Goal: Browse casually

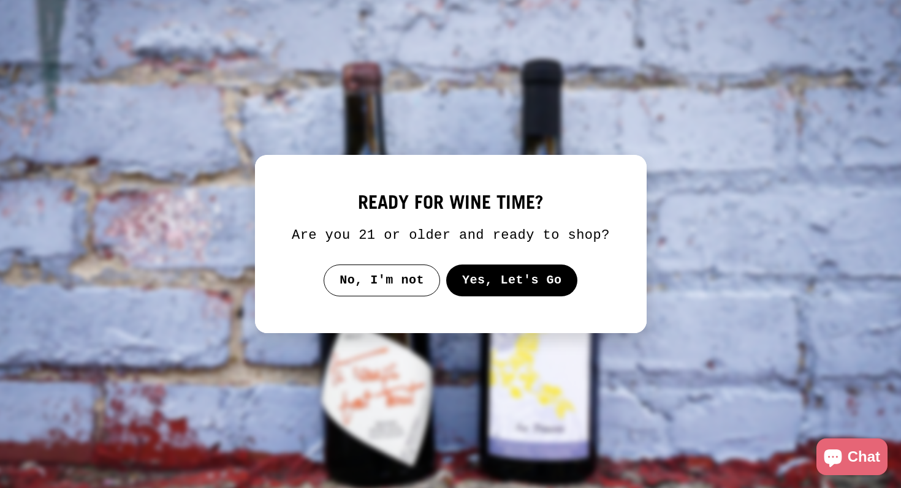
click at [498, 290] on button "Yes, Let's Go" at bounding box center [512, 281] width 132 height 32
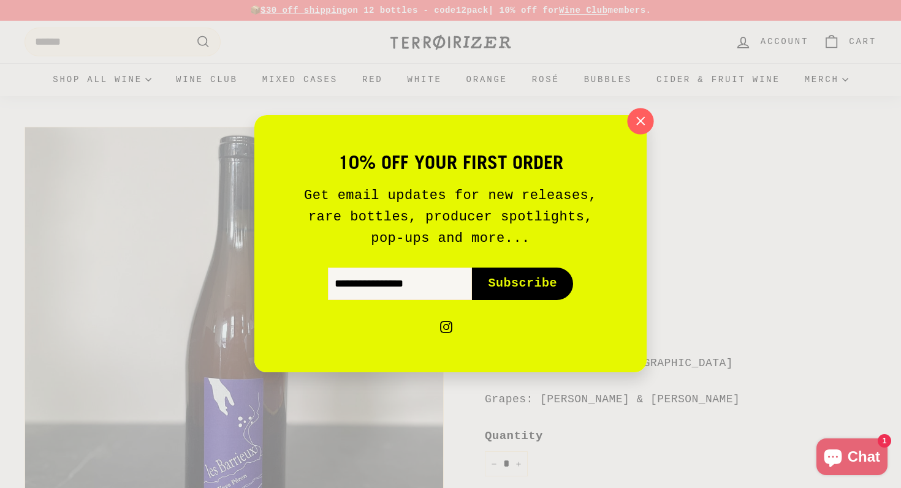
click at [634, 121] on icon "button" at bounding box center [640, 121] width 18 height 18
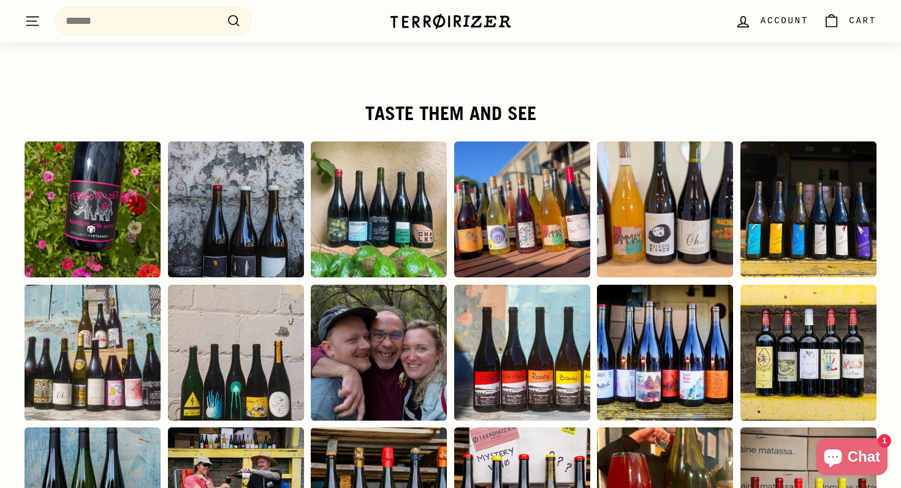
scroll to position [2238, 0]
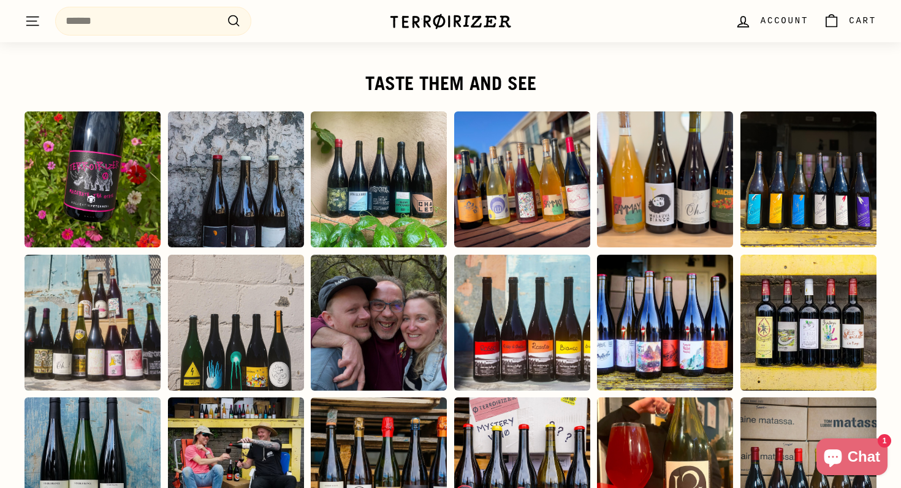
click at [30, 20] on icon ". . ." at bounding box center [33, 21] width 16 height 17
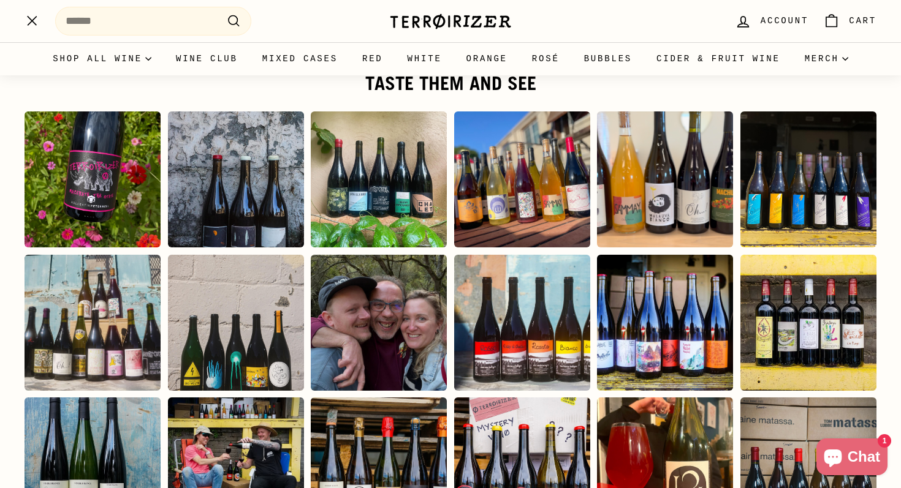
click at [427, 21] on img at bounding box center [450, 21] width 123 height 17
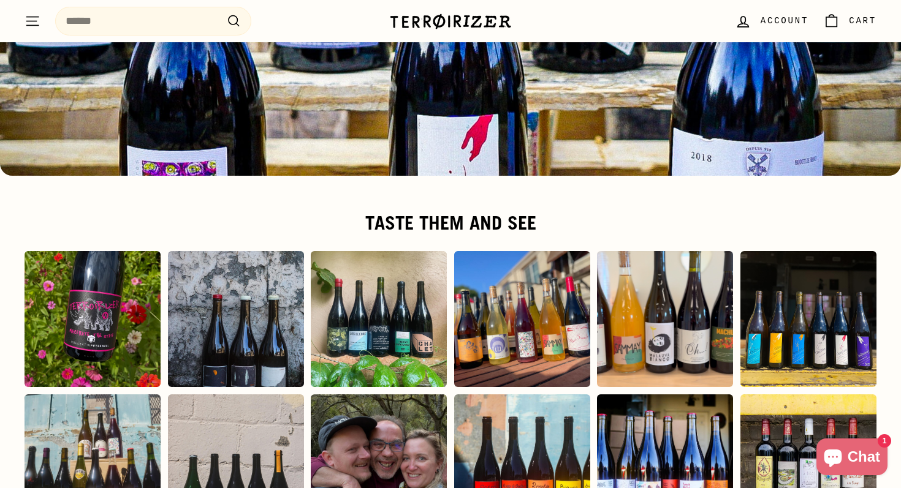
scroll to position [5975, 0]
